Goal: Find specific page/section: Find specific page/section

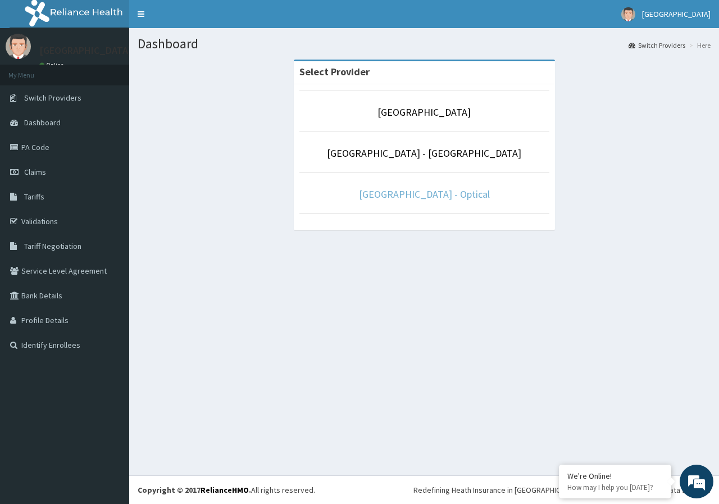
click at [455, 193] on link "[GEOGRAPHIC_DATA] - Optical" at bounding box center [424, 194] width 131 height 13
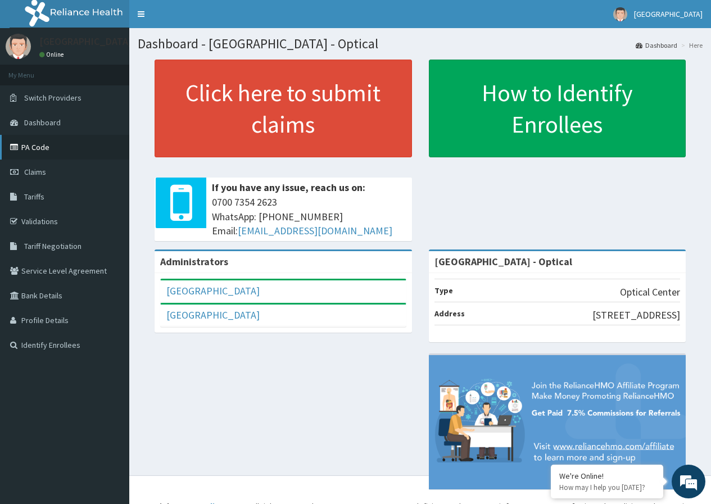
click at [50, 144] on link "PA Code" at bounding box center [64, 147] width 129 height 25
